Goal: Task Accomplishment & Management: Complete application form

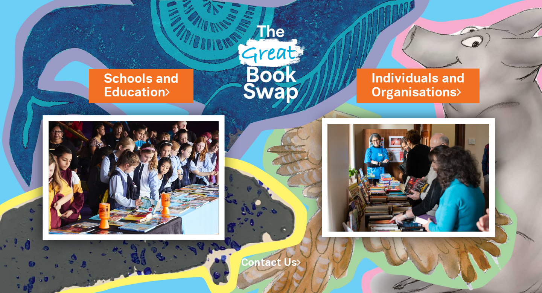
click at [144, 171] on img at bounding box center [134, 177] width 182 height 125
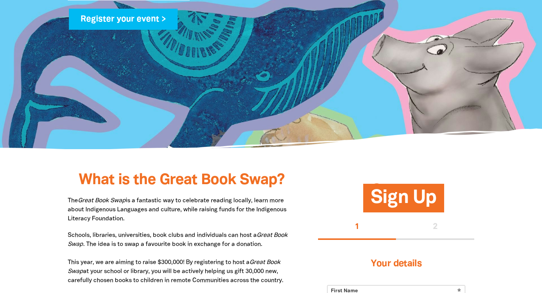
scroll to position [175, 0]
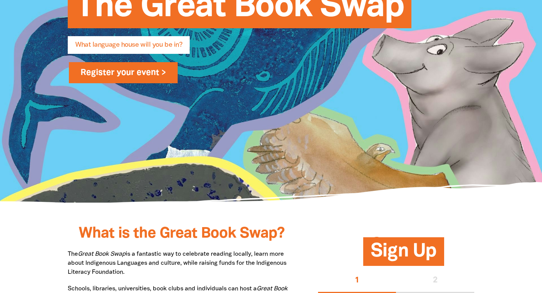
click at [114, 75] on link "Register your event >" at bounding box center [123, 72] width 109 height 21
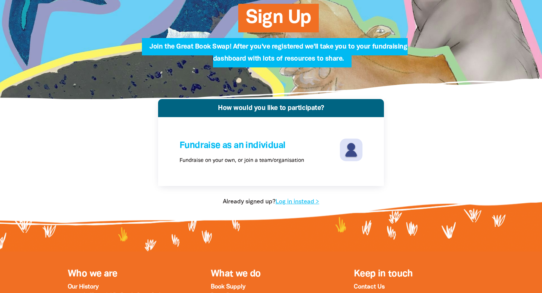
scroll to position [76, 0]
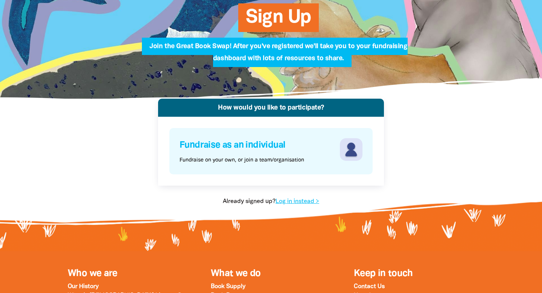
click at [257, 157] on p "Fundraise on your own, or join a team/organisation" at bounding box center [241, 160] width 125 height 8
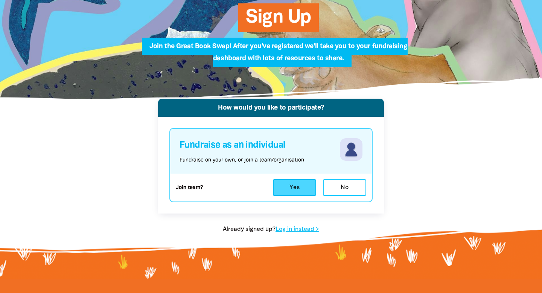
click at [306, 190] on button "Yes" at bounding box center [294, 187] width 43 height 17
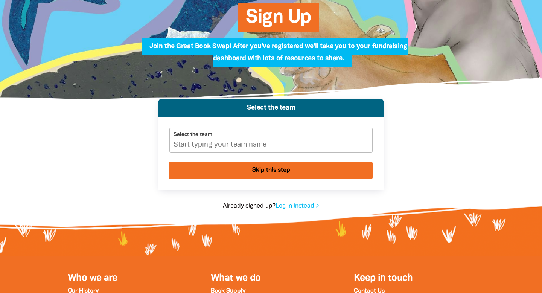
click at [229, 168] on button "Skip this step" at bounding box center [270, 170] width 203 height 17
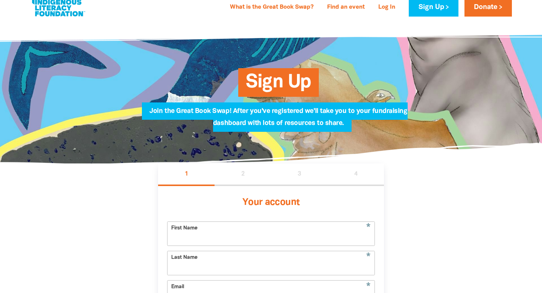
scroll to position [0, 0]
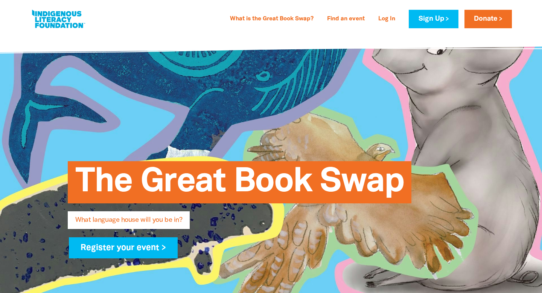
scroll to position [175, 0]
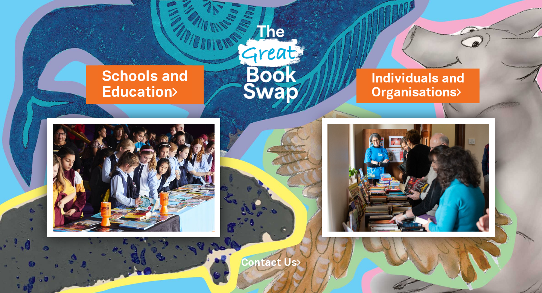
click at [176, 77] on link "Schools and Education" at bounding box center [145, 85] width 86 height 36
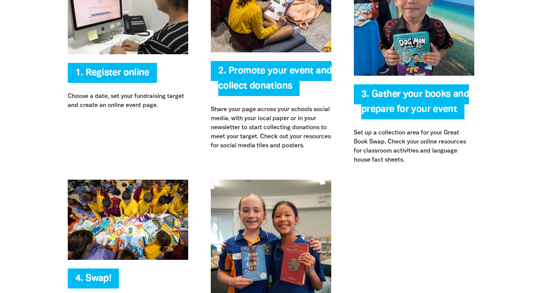
scroll to position [1668, 0]
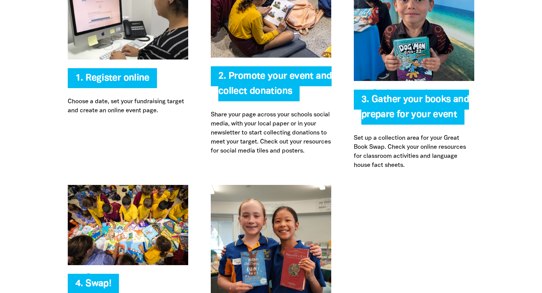
click at [277, 73] on span "2. Promote your event and collect donations" at bounding box center [274, 86] width 113 height 29
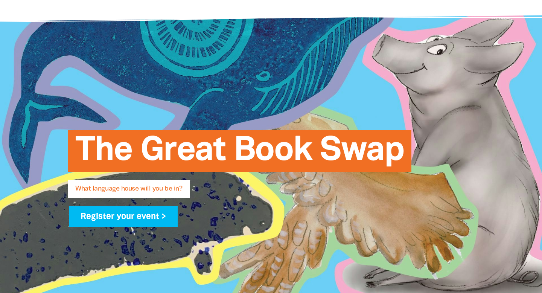
scroll to position [0, 0]
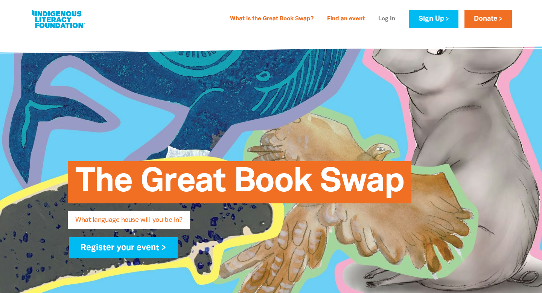
click at [385, 17] on link "Log In" at bounding box center [387, 19] width 26 height 12
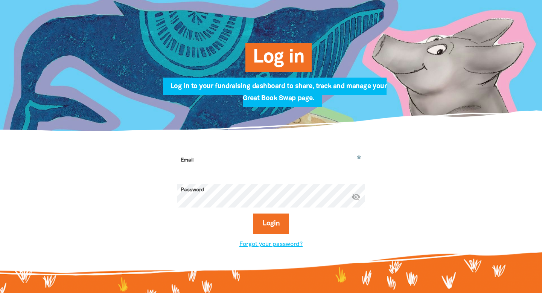
scroll to position [77, 0]
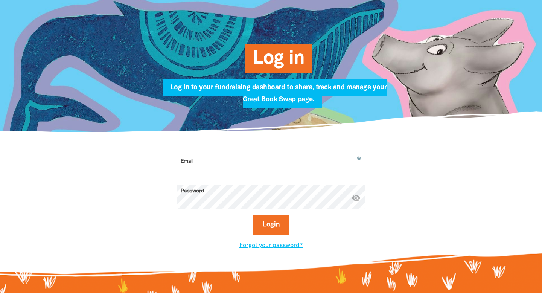
click at [271, 158] on input "Email" at bounding box center [271, 167] width 188 height 24
type input "[PERSON_NAME][EMAIL_ADDRESS][PERSON_NAME][DOMAIN_NAME]"
click at [253, 214] on button "Login" at bounding box center [271, 224] width 36 height 20
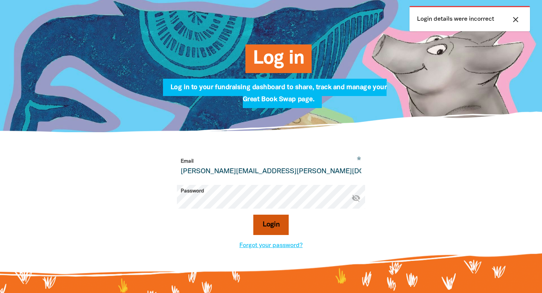
click at [281, 228] on button "Login" at bounding box center [271, 224] width 36 height 20
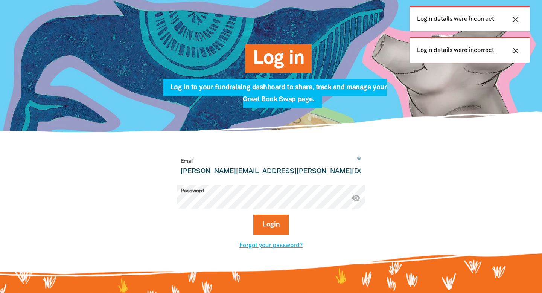
click at [354, 198] on icon "visibility_off" at bounding box center [355, 197] width 9 height 9
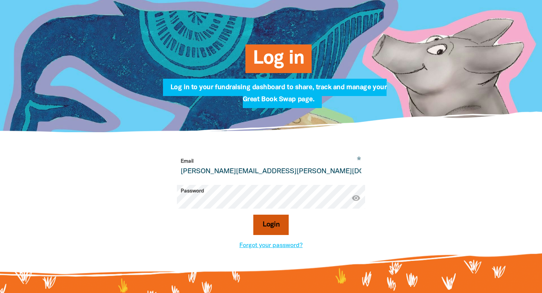
click at [265, 222] on button "Login" at bounding box center [271, 224] width 36 height 20
click at [263, 244] on link "Forgot your password?" at bounding box center [270, 245] width 63 height 5
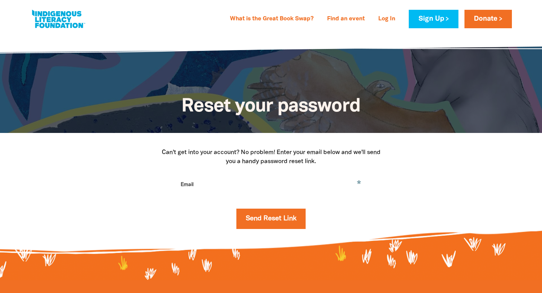
click at [261, 188] on input "Email" at bounding box center [271, 190] width 188 height 24
type input "[PERSON_NAME][EMAIL_ADDRESS][PERSON_NAME][DOMAIN_NAME]"
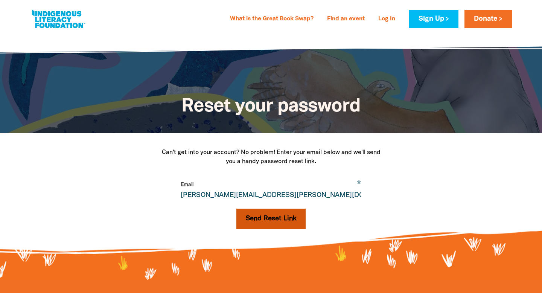
click at [262, 220] on button "Send Reset Link" at bounding box center [271, 218] width 70 height 20
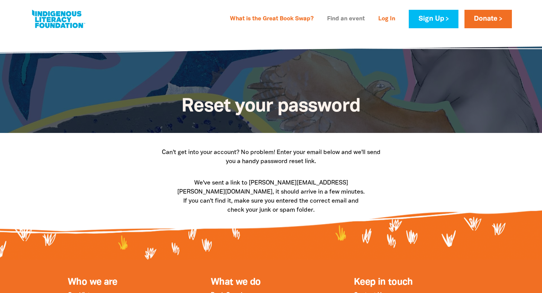
click at [350, 17] on link "Find an event" at bounding box center [345, 19] width 47 height 12
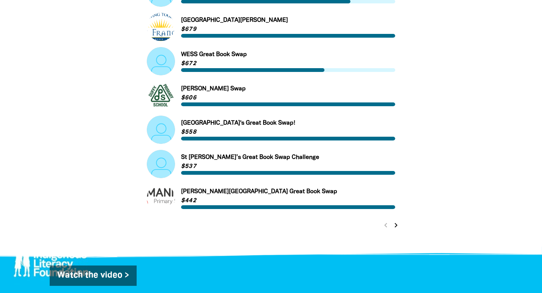
scroll to position [310, 0]
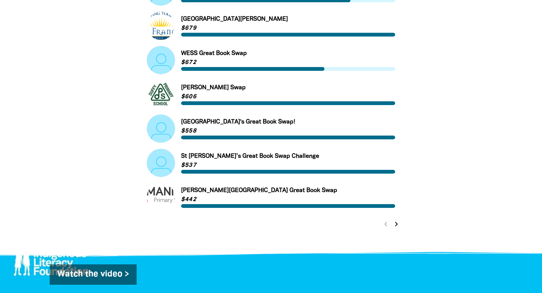
click at [397, 224] on icon "chevron_right" at bounding box center [396, 223] width 9 height 9
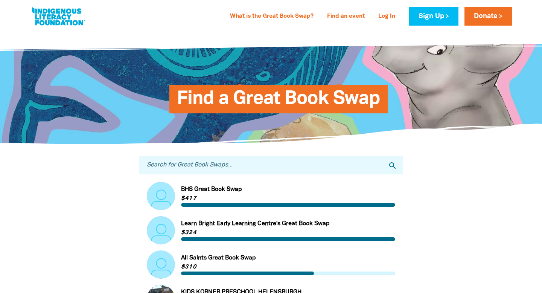
scroll to position [0, 0]
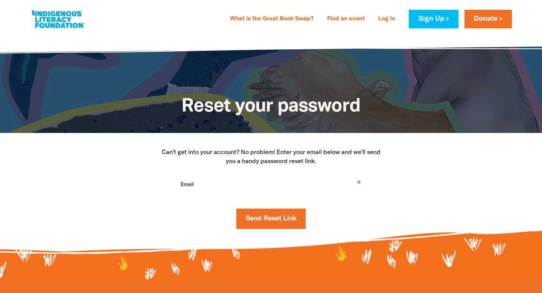
scroll to position [77, 0]
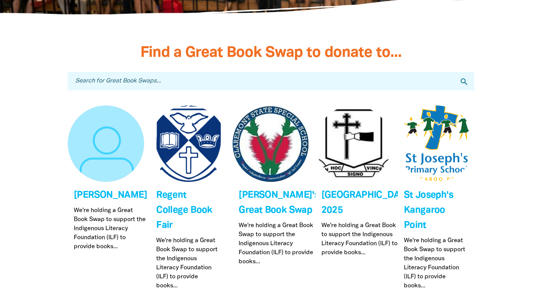
scroll to position [2246, 0]
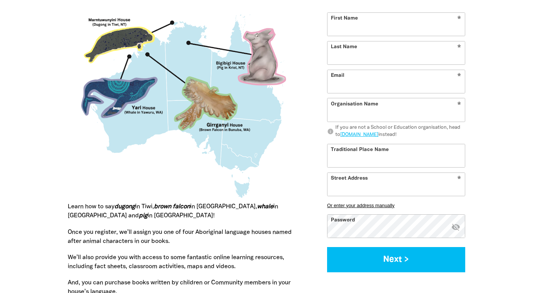
scroll to position [740, 0]
